Goal: Task Accomplishment & Management: Complete application form

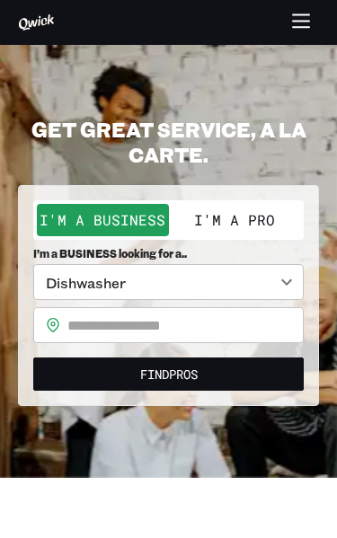
click at [245, 288] on body "**********" at bounding box center [168, 269] width 337 height 538
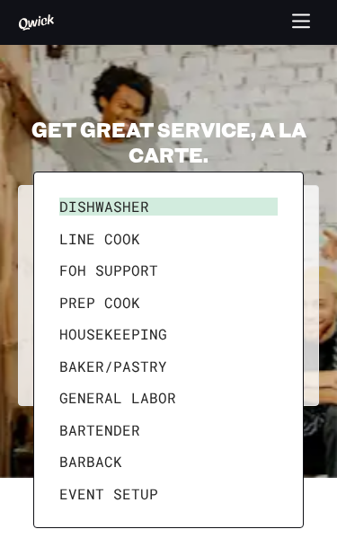
click at [188, 398] on li "General Labor" at bounding box center [168, 398] width 233 height 32
type input "**********"
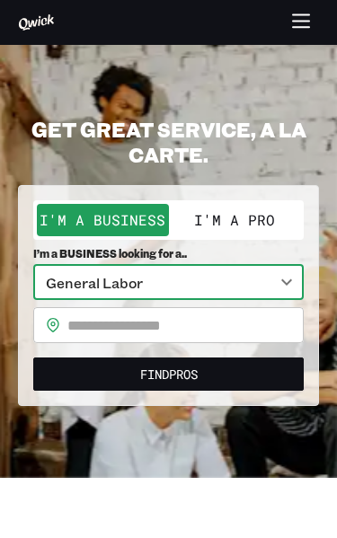
click at [147, 433] on div "Dishwasher Line Cook FOH Support Prep Cook Housekeeping [PERSON_NAME]/Pastry Ge…" at bounding box center [168, 269] width 337 height 538
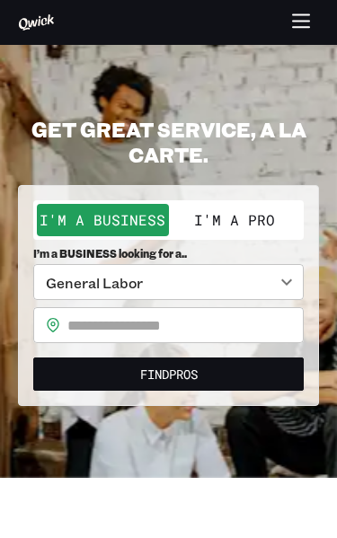
click at [231, 331] on input "text" at bounding box center [185, 325] width 236 height 36
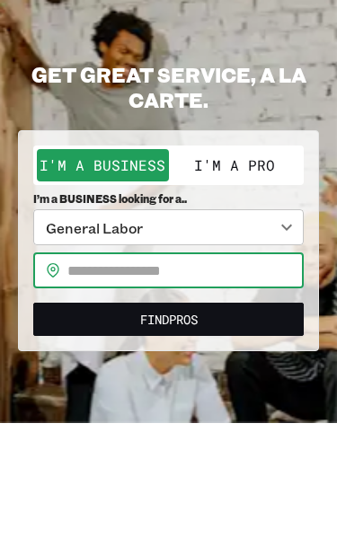
click at [276, 204] on button "I'm a Pro" at bounding box center [235, 220] width 132 height 32
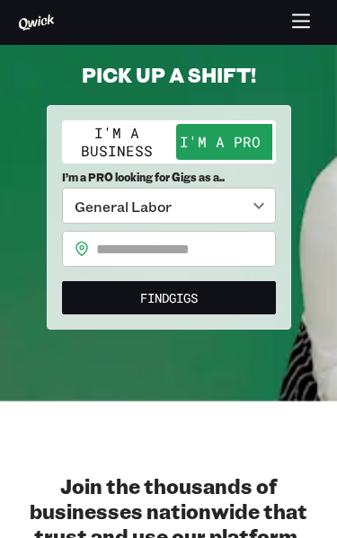
click at [206, 254] on input "text" at bounding box center [186, 249] width 180 height 36
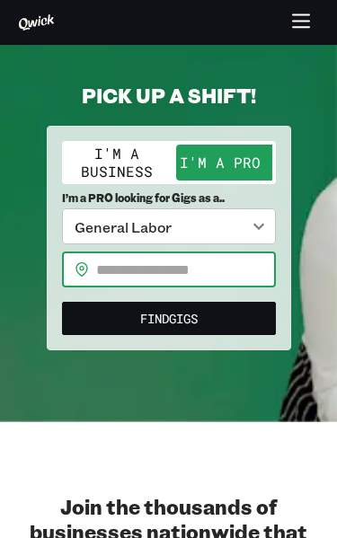
click at [190, 268] on input "text" at bounding box center [186, 269] width 180 height 36
click at [127, 260] on input "text" at bounding box center [186, 269] width 180 height 36
click at [84, 262] on div "​ ​" at bounding box center [169, 269] width 214 height 36
click at [217, 271] on input "text" at bounding box center [186, 269] width 180 height 36
click at [199, 259] on input "text" at bounding box center [186, 269] width 180 height 36
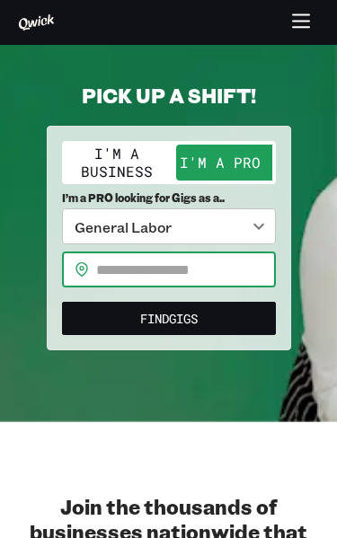
click at [205, 266] on input "text" at bounding box center [186, 269] width 180 height 36
click at [208, 269] on input "text" at bounding box center [186, 269] width 180 height 36
click at [207, 269] on input "text" at bounding box center [186, 269] width 180 height 36
click at [196, 271] on input "text" at bounding box center [186, 269] width 180 height 36
click at [170, 265] on input "text" at bounding box center [186, 269] width 180 height 36
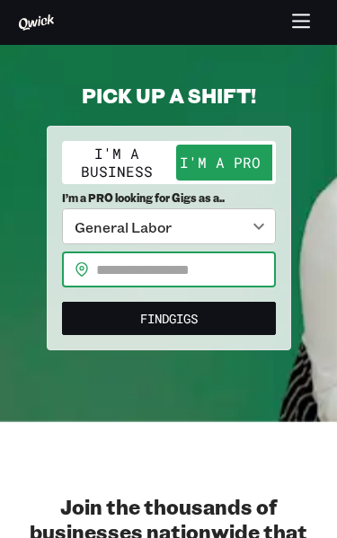
click at [252, 268] on input "text" at bounding box center [186, 269] width 180 height 36
click at [224, 276] on input "text" at bounding box center [186, 269] width 180 height 36
click at [222, 267] on input "text" at bounding box center [186, 269] width 180 height 36
click at [183, 274] on input "text" at bounding box center [186, 269] width 180 height 36
click at [197, 271] on input "text" at bounding box center [186, 269] width 180 height 36
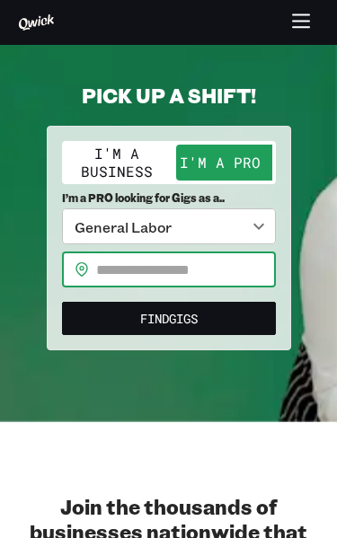
click at [196, 270] on input "text" at bounding box center [186, 269] width 180 height 36
click at [208, 269] on input "text" at bounding box center [186, 269] width 180 height 36
click at [215, 276] on input "text" at bounding box center [186, 269] width 180 height 36
click at [172, 267] on input "text" at bounding box center [186, 269] width 180 height 36
click at [154, 270] on input "text" at bounding box center [186, 269] width 180 height 36
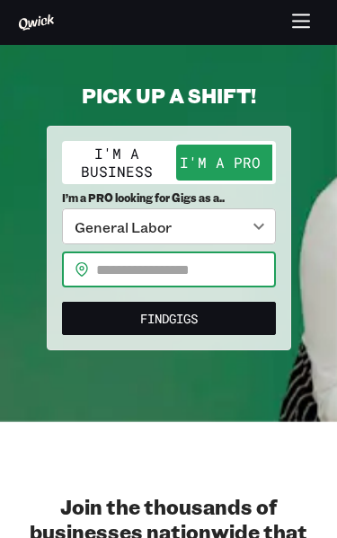
click at [189, 280] on input "text" at bounding box center [186, 269] width 180 height 36
click at [189, 279] on input "text" at bounding box center [186, 269] width 180 height 36
click at [207, 269] on input "text" at bounding box center [186, 269] width 180 height 36
click at [209, 278] on input "text" at bounding box center [186, 269] width 180 height 36
click at [210, 271] on input "text" at bounding box center [186, 269] width 180 height 36
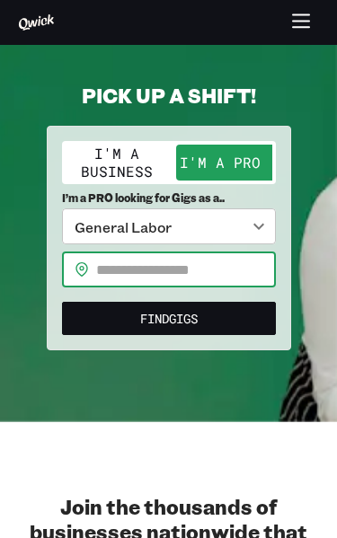
click at [225, 266] on input "text" at bounding box center [186, 269] width 180 height 36
click at [172, 260] on input "text" at bounding box center [186, 269] width 180 height 36
click at [165, 271] on input "text" at bounding box center [186, 269] width 180 height 36
click at [172, 274] on input "text" at bounding box center [186, 269] width 180 height 36
click at [171, 273] on input "text" at bounding box center [186, 269] width 180 height 36
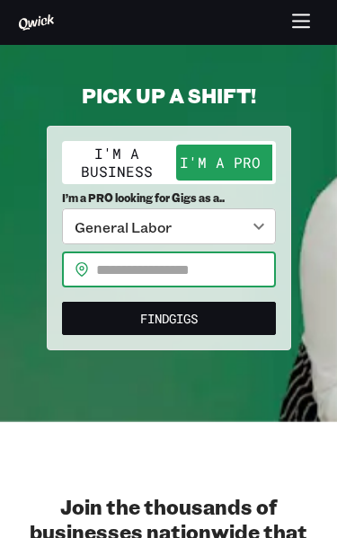
click at [181, 269] on input "text" at bounding box center [186, 269] width 180 height 36
click at [179, 271] on input "text" at bounding box center [186, 269] width 180 height 36
click at [168, 270] on input "text" at bounding box center [186, 269] width 180 height 36
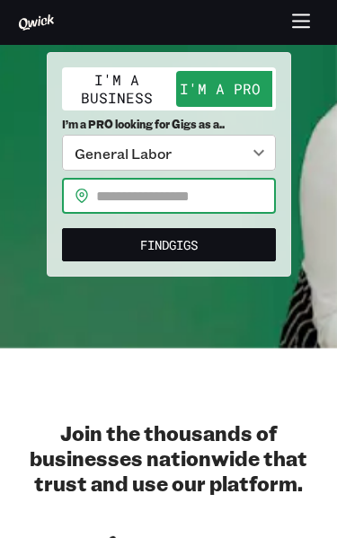
click at [209, 206] on input "text" at bounding box center [186, 196] width 180 height 36
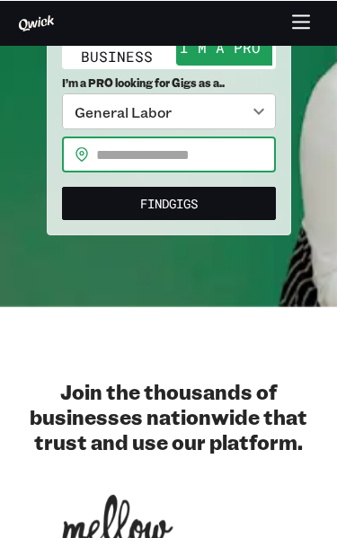
click at [236, 163] on input "text" at bounding box center [186, 154] width 180 height 36
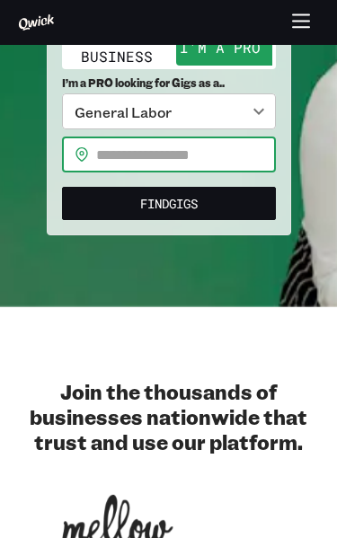
click at [242, 162] on input "text" at bounding box center [186, 155] width 180 height 36
click at [236, 154] on input "text" at bounding box center [186, 155] width 180 height 36
click at [214, 155] on input "text" at bounding box center [186, 155] width 180 height 36
click at [209, 154] on input "text" at bounding box center [186, 155] width 180 height 36
click at [210, 158] on input "text" at bounding box center [186, 155] width 180 height 36
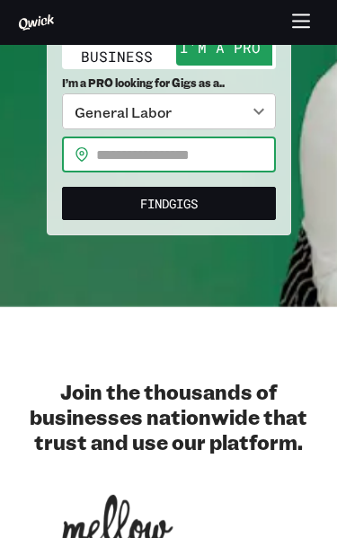
click at [198, 159] on input "text" at bounding box center [186, 155] width 180 height 36
click at [167, 158] on input "text" at bounding box center [186, 155] width 180 height 36
click at [176, 157] on input "text" at bounding box center [186, 155] width 180 height 36
click at [190, 152] on input "text" at bounding box center [186, 155] width 180 height 36
click at [180, 147] on input "text" at bounding box center [186, 155] width 180 height 36
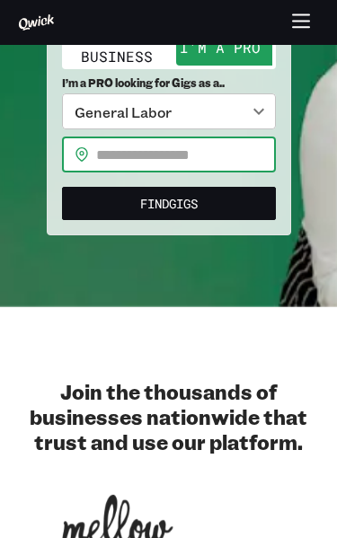
click at [191, 156] on input "text" at bounding box center [186, 155] width 180 height 36
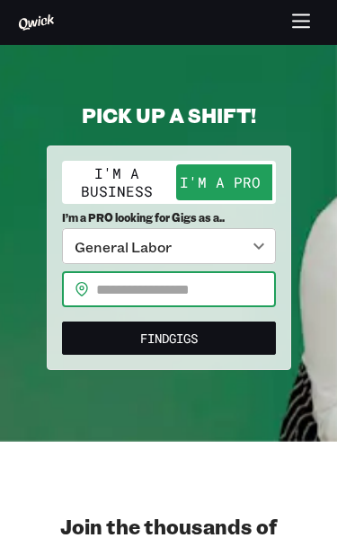
scroll to position [34, 0]
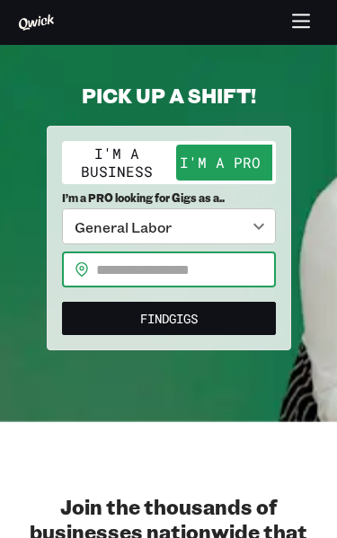
click at [218, 277] on input "text" at bounding box center [186, 269] width 180 height 36
click at [209, 320] on button "Find Gigs" at bounding box center [169, 318] width 214 height 33
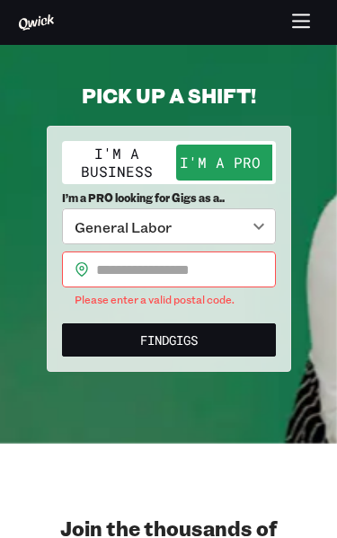
click at [225, 225] on body "**********" at bounding box center [168, 235] width 337 height 538
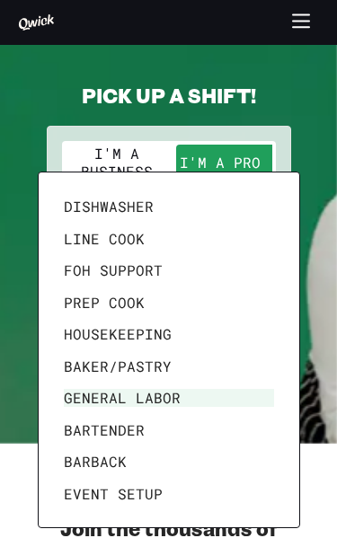
click at [186, 384] on li "General Labor" at bounding box center [169, 398] width 225 height 32
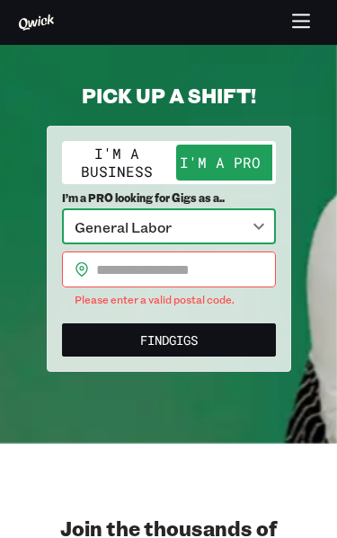
click at [207, 260] on input "text" at bounding box center [186, 269] width 180 height 36
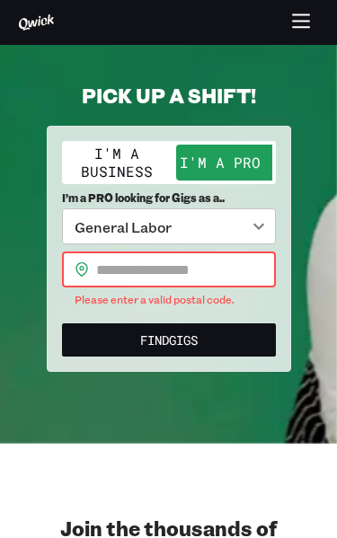
click at [159, 269] on input "text" at bounding box center [186, 269] width 180 height 36
click at [176, 259] on input "text" at bounding box center [186, 269] width 180 height 36
click at [180, 264] on input "text" at bounding box center [186, 269] width 180 height 36
click at [168, 280] on input "text" at bounding box center [186, 269] width 180 height 36
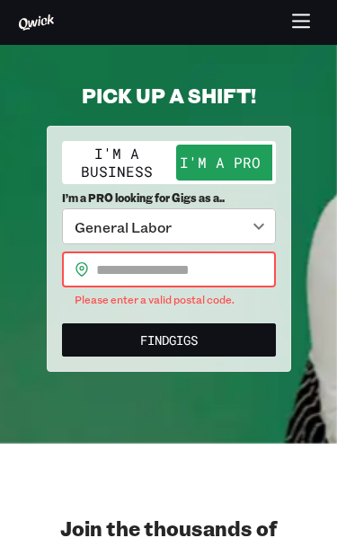
click at [216, 278] on input "text" at bounding box center [186, 269] width 180 height 36
click at [205, 280] on input "text" at bounding box center [186, 269] width 180 height 36
click at [204, 279] on input "text" at bounding box center [186, 269] width 180 height 36
click at [218, 268] on input "text" at bounding box center [186, 269] width 180 height 36
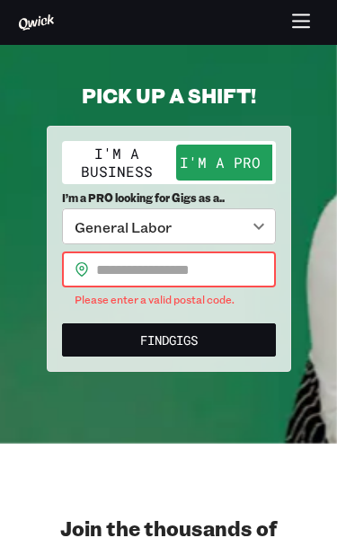
click at [217, 268] on input "text" at bounding box center [186, 269] width 180 height 36
click at [205, 269] on input "text" at bounding box center [186, 269] width 180 height 36
click at [194, 268] on input "text" at bounding box center [186, 269] width 180 height 36
click at [193, 268] on input "text" at bounding box center [186, 269] width 180 height 36
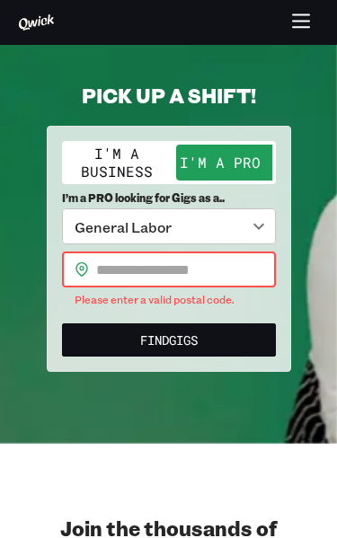
click at [220, 260] on input "text" at bounding box center [186, 269] width 180 height 36
click at [236, 269] on input "text" at bounding box center [186, 269] width 180 height 36
click at [235, 269] on input "text" at bounding box center [186, 269] width 180 height 36
click at [225, 270] on input "text" at bounding box center [186, 269] width 180 height 36
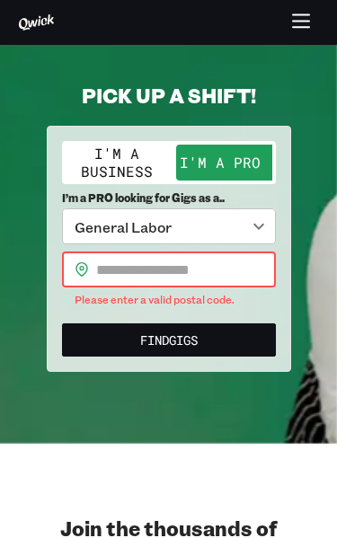
click at [148, 269] on input "text" at bounding box center [186, 269] width 180 height 36
click at [222, 270] on input "text" at bounding box center [186, 269] width 180 height 36
click at [221, 269] on input "text" at bounding box center [186, 269] width 180 height 36
click at [235, 263] on input "text" at bounding box center [186, 269] width 180 height 36
